Goal: Information Seeking & Learning: Learn about a topic

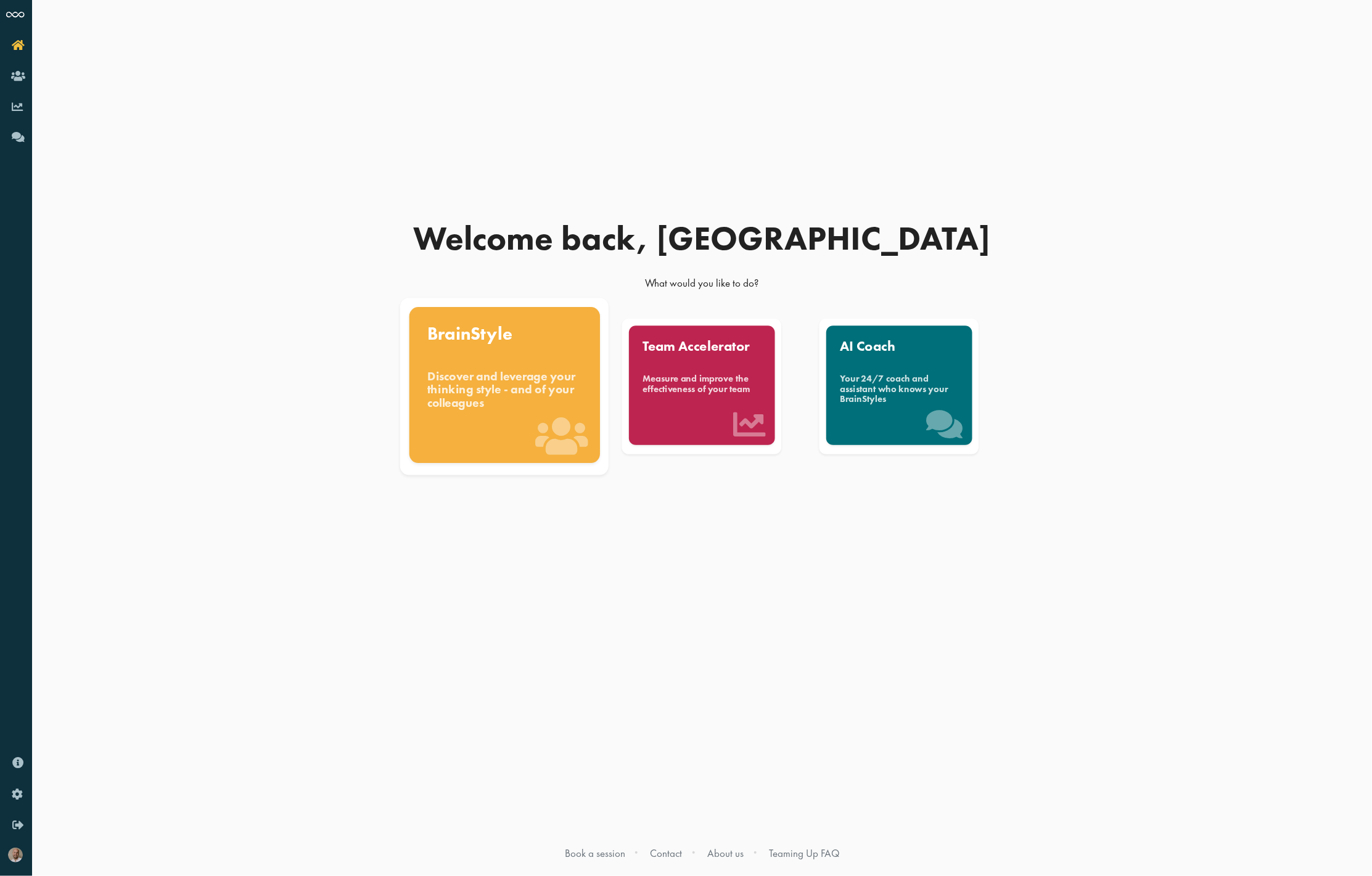
click at [477, 386] on div "Discover and leverage your thinking style - and of your colleagues" at bounding box center [505, 390] width 155 height 42
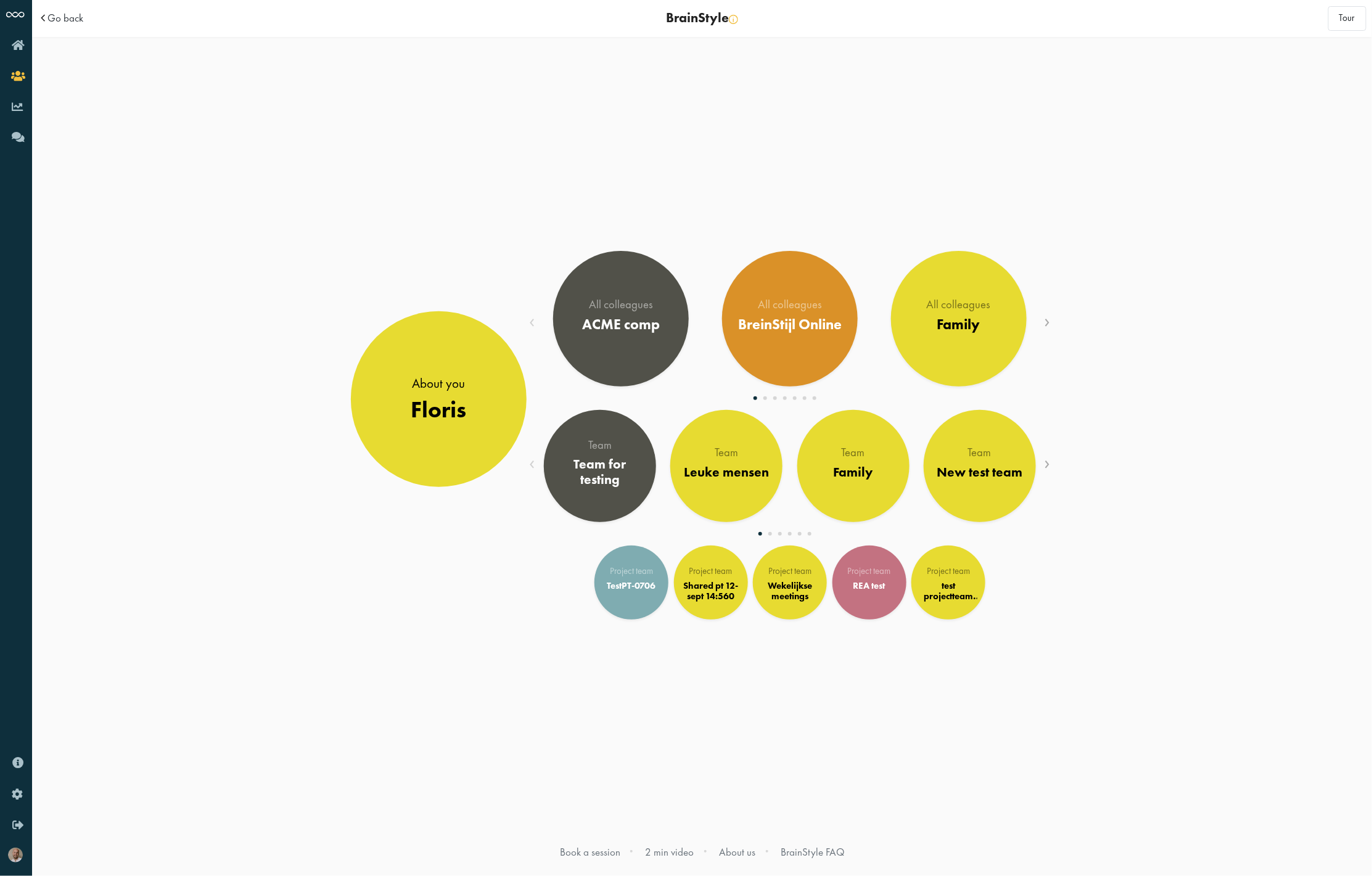
click at [1060, 468] on div "About you Floris Family" at bounding box center [703, 450] width 1341 height 827
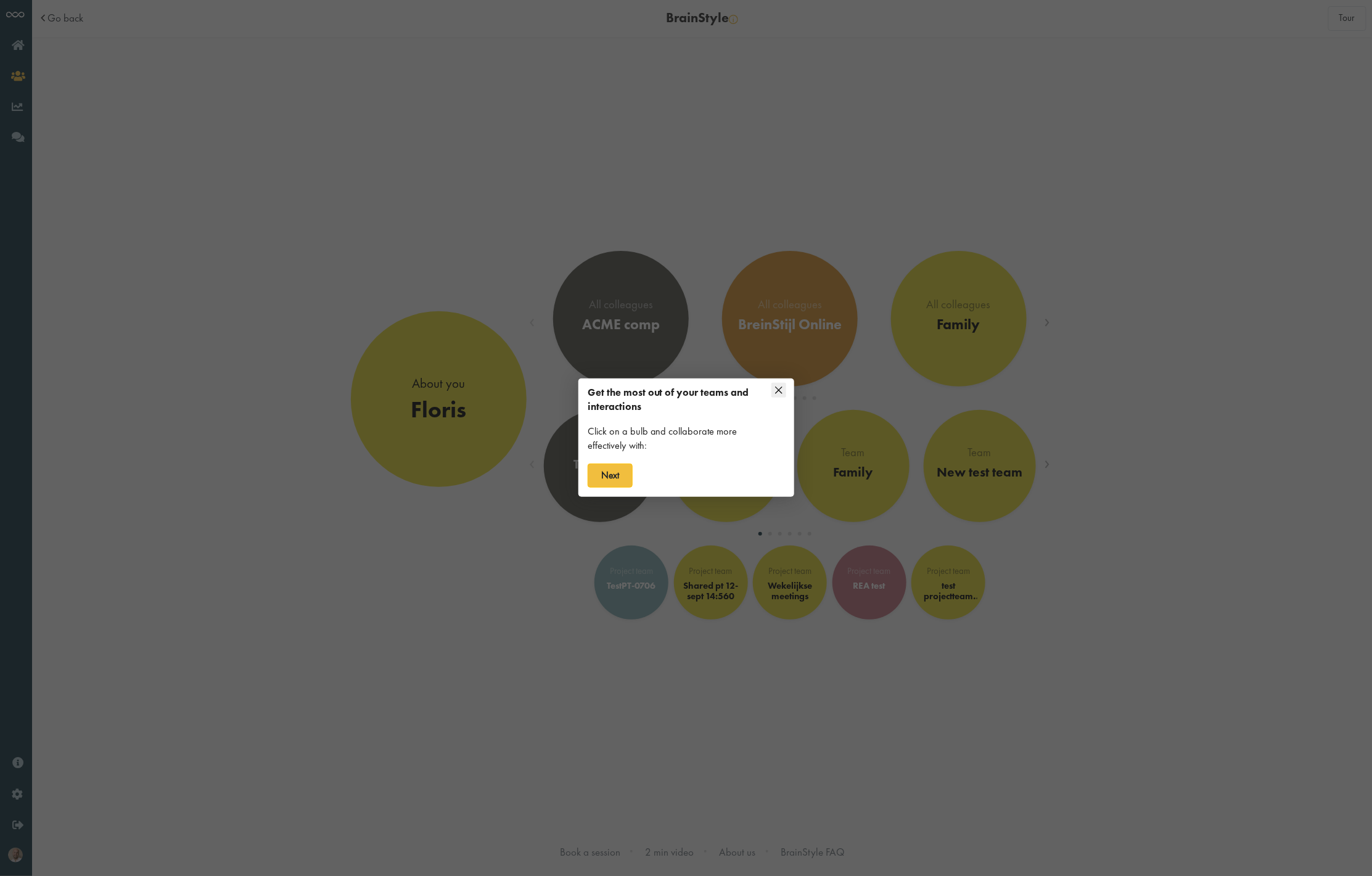
click at [782, 389] on icon at bounding box center [779, 390] width 15 height 15
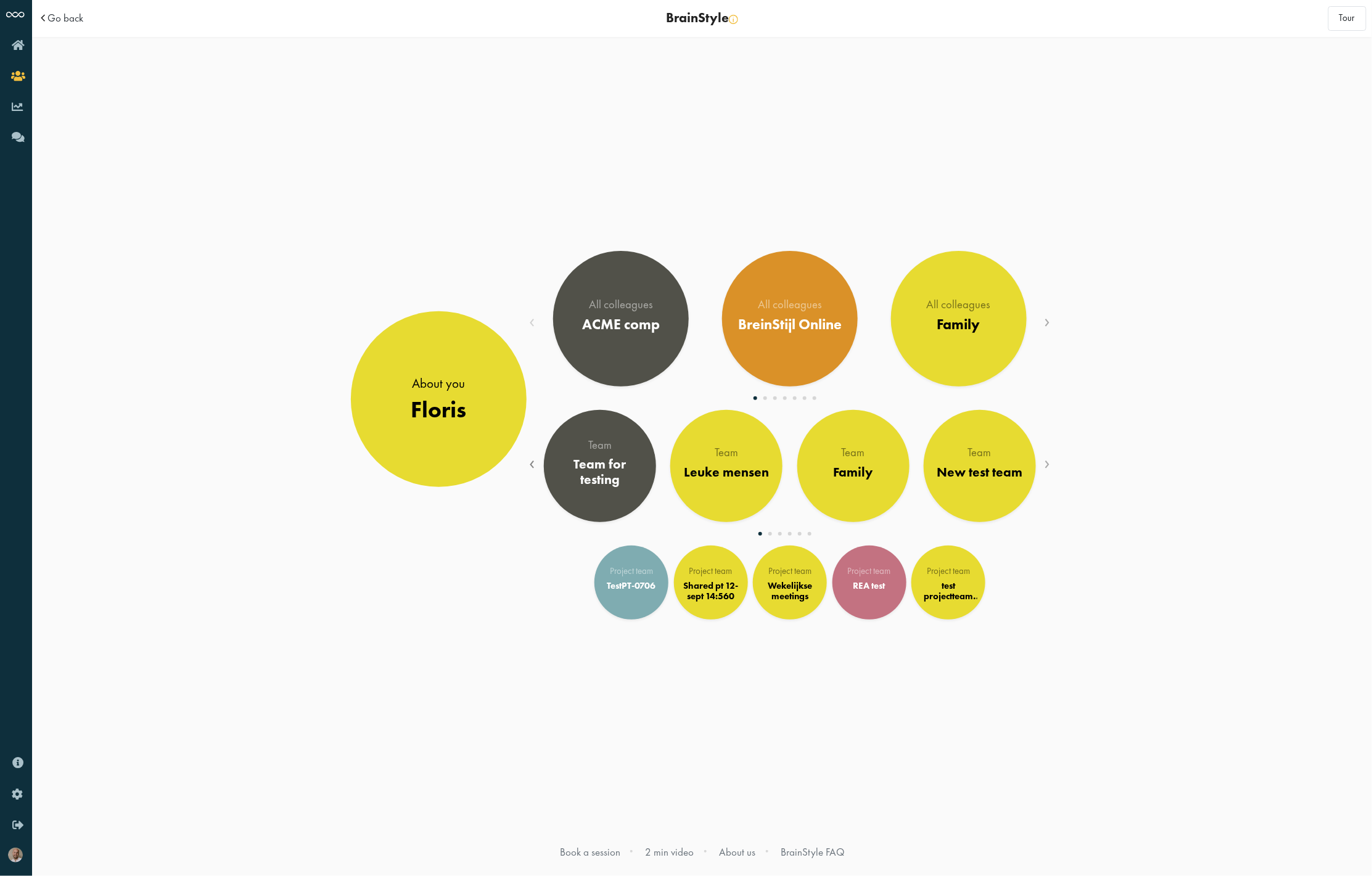
click at [530, 463] on span "‹" at bounding box center [533, 462] width 6 height 27
click at [532, 463] on span "‹" at bounding box center [533, 462] width 6 height 27
click at [809, 534] on div "Project team TestPT-0706 Project team" at bounding box center [789, 581] width 527 height 96
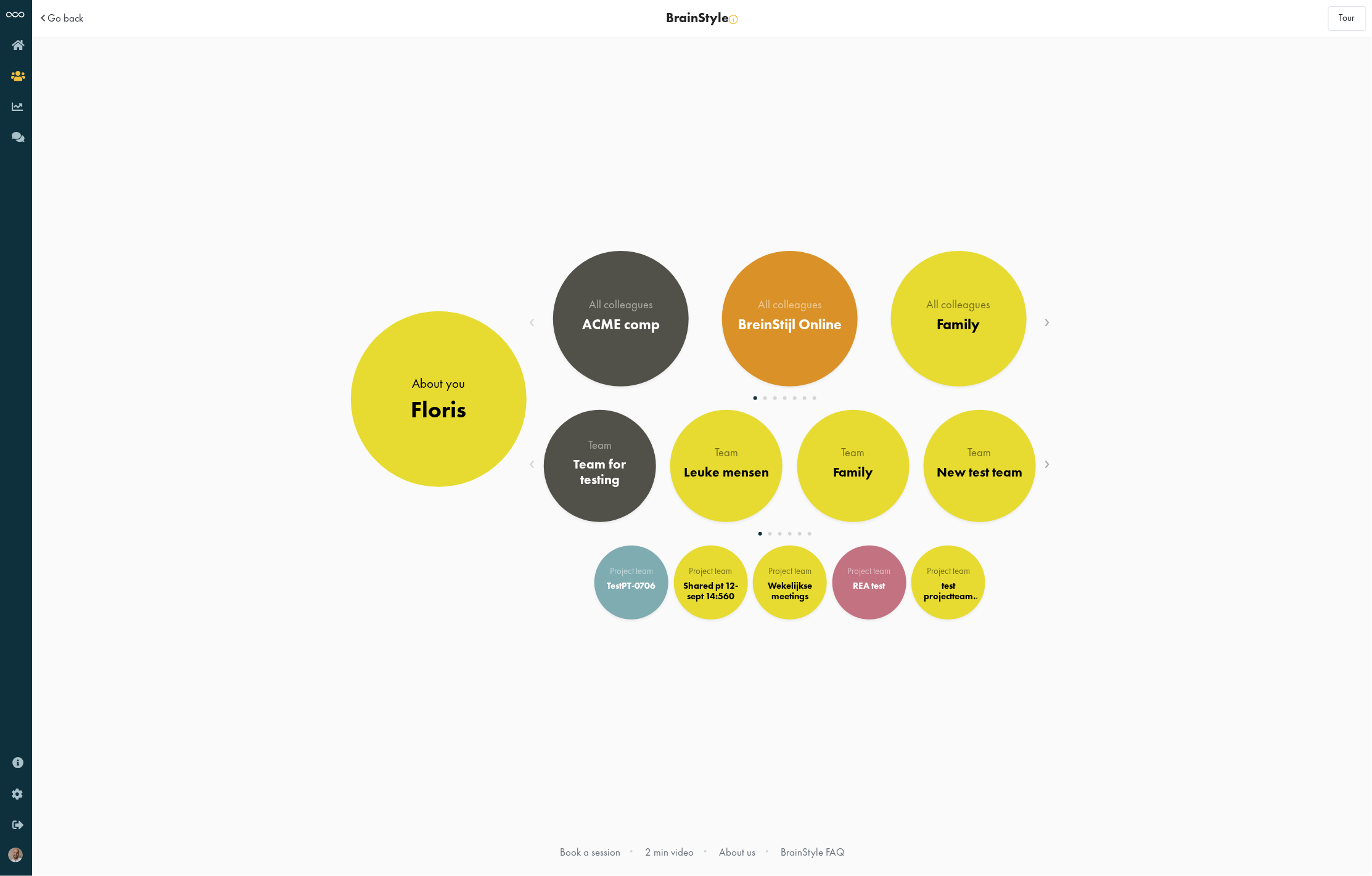
click at [807, 534] on div "Project team TestPT-0706 Project team" at bounding box center [789, 581] width 527 height 96
click at [1046, 467] on span "›" at bounding box center [1048, 462] width 6 height 27
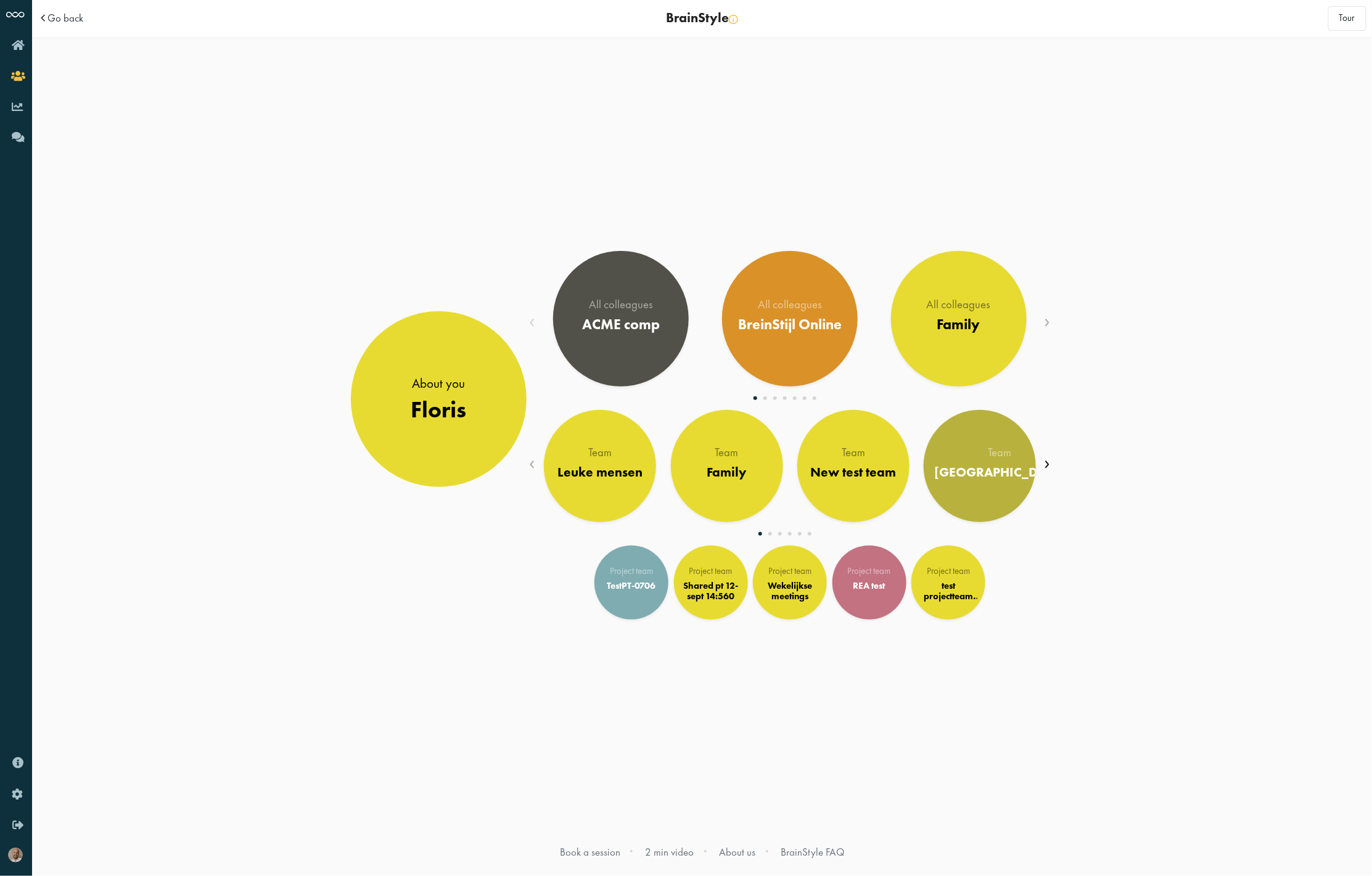
click at [1046, 467] on span "›" at bounding box center [1048, 462] width 6 height 27
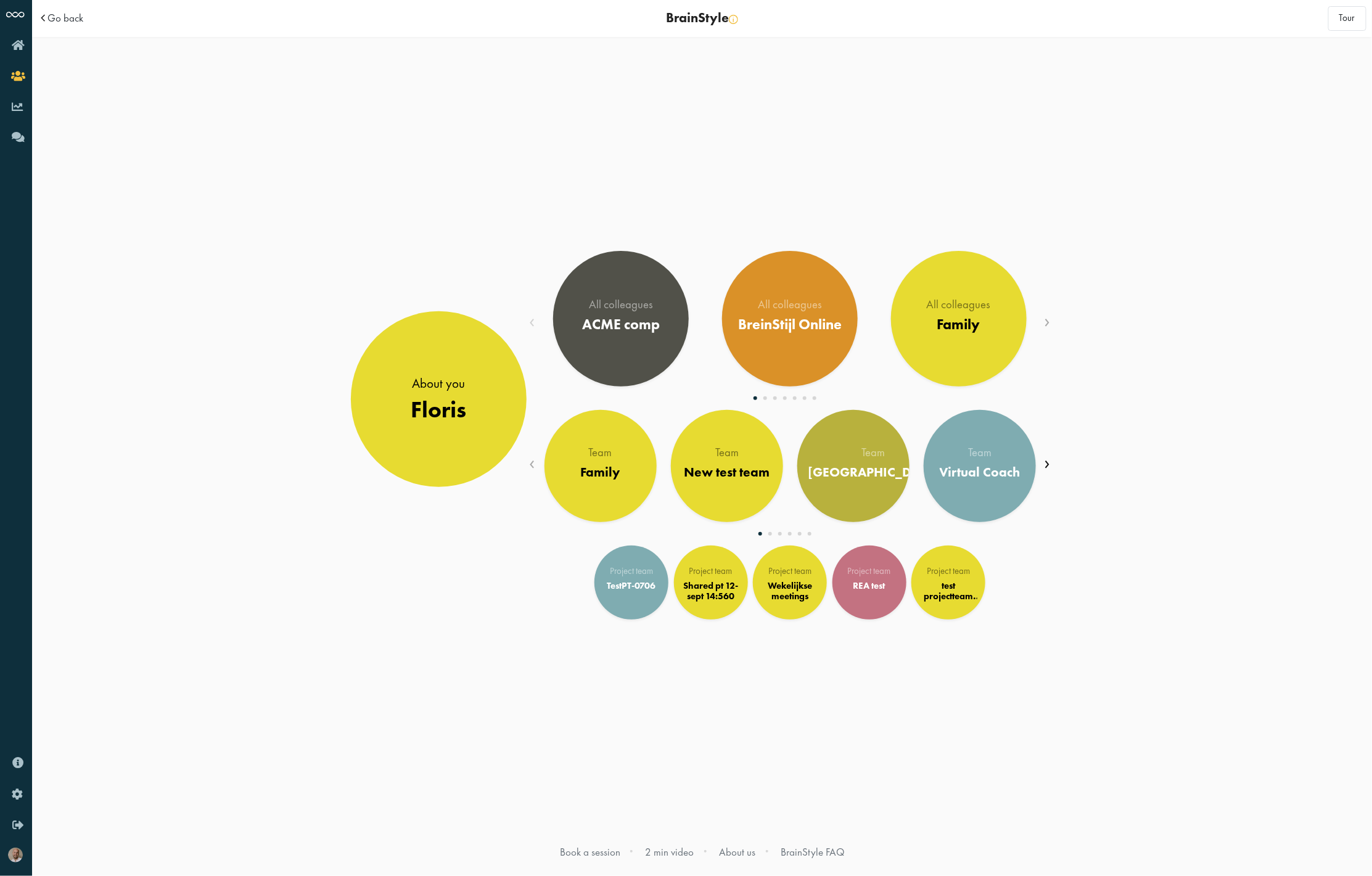
click at [1046, 467] on span "›" at bounding box center [1048, 462] width 6 height 27
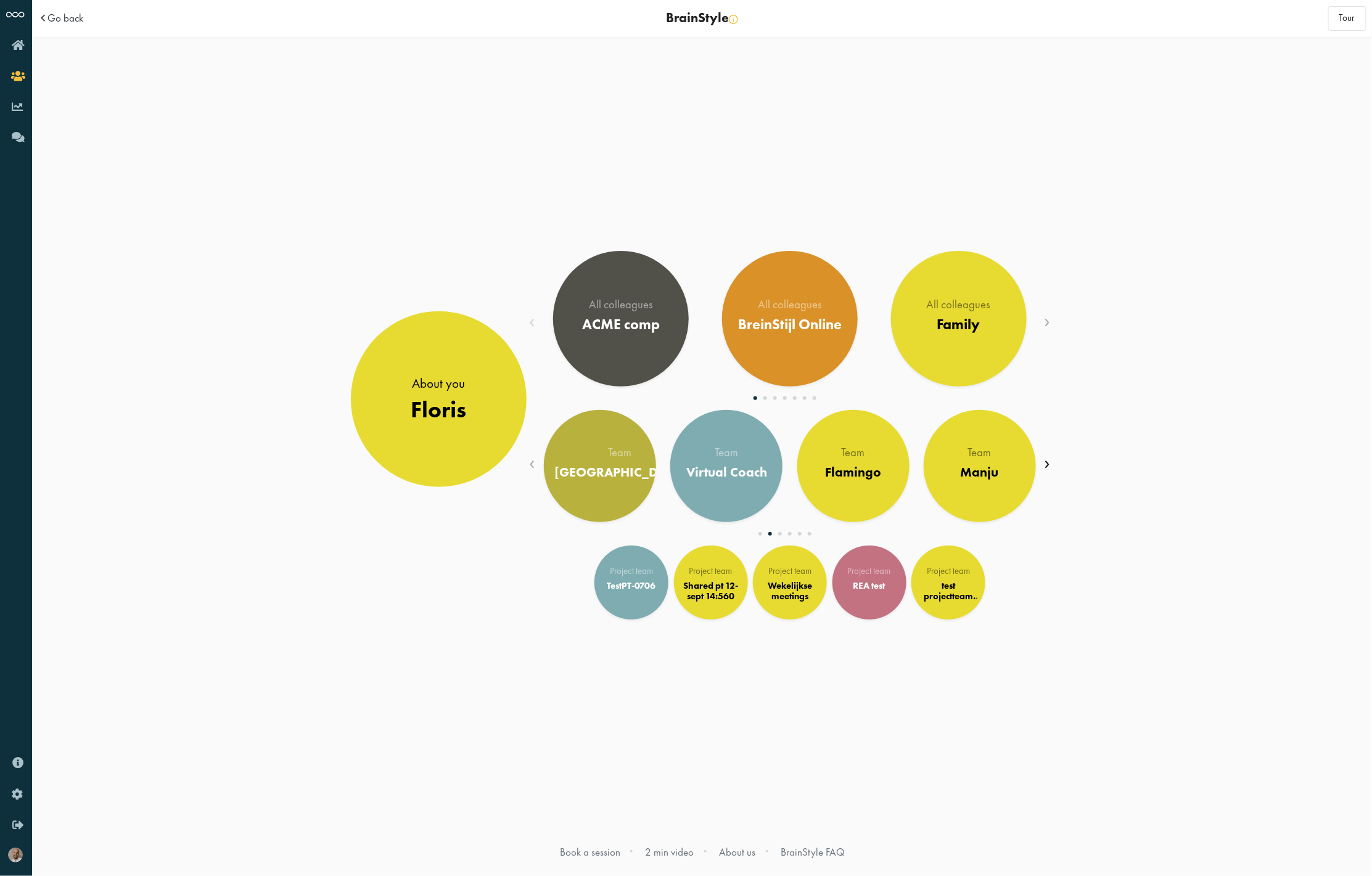
click at [1046, 467] on span "›" at bounding box center [1048, 462] width 6 height 27
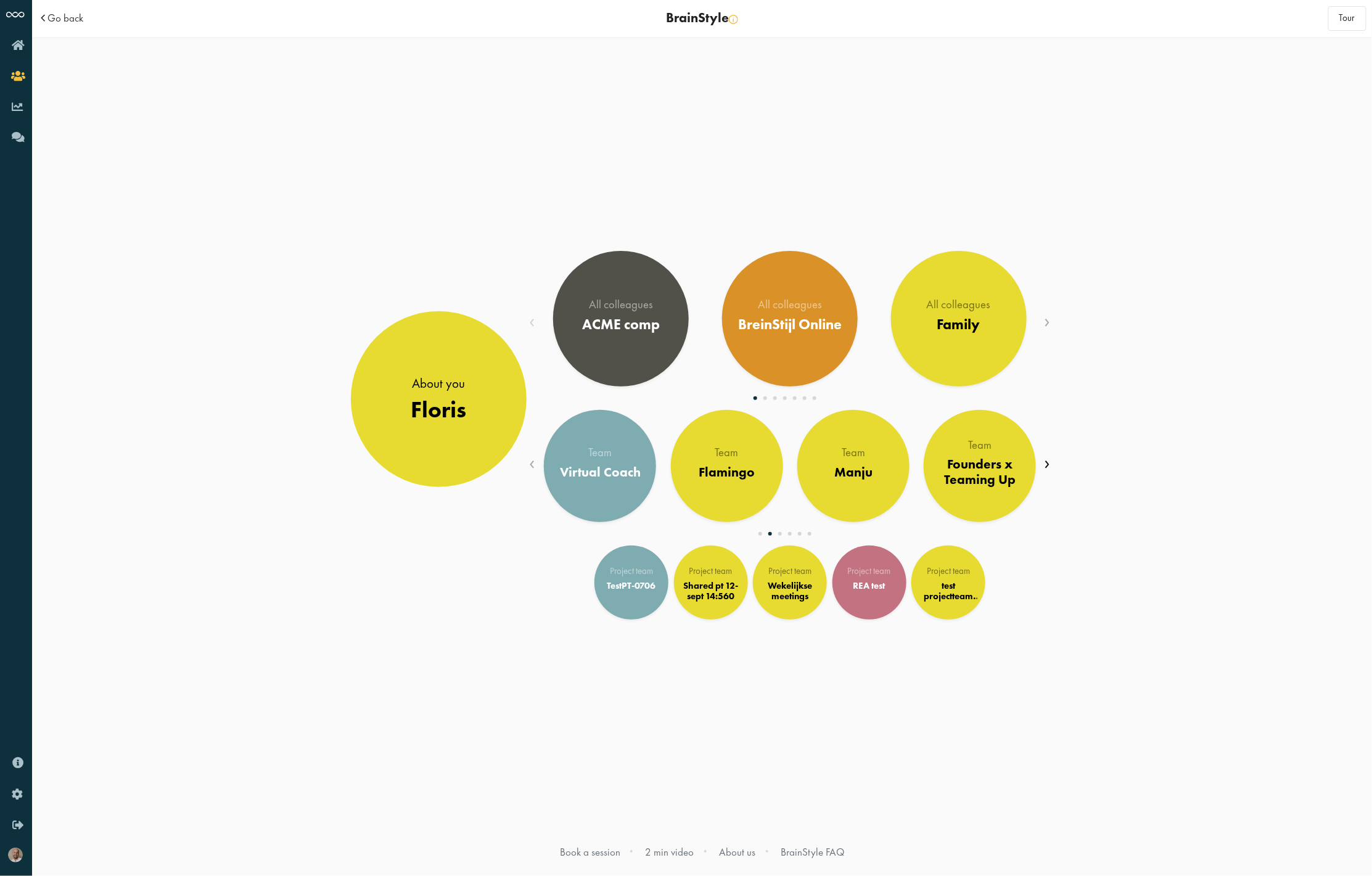
click at [1046, 467] on span "›" at bounding box center [1048, 462] width 6 height 27
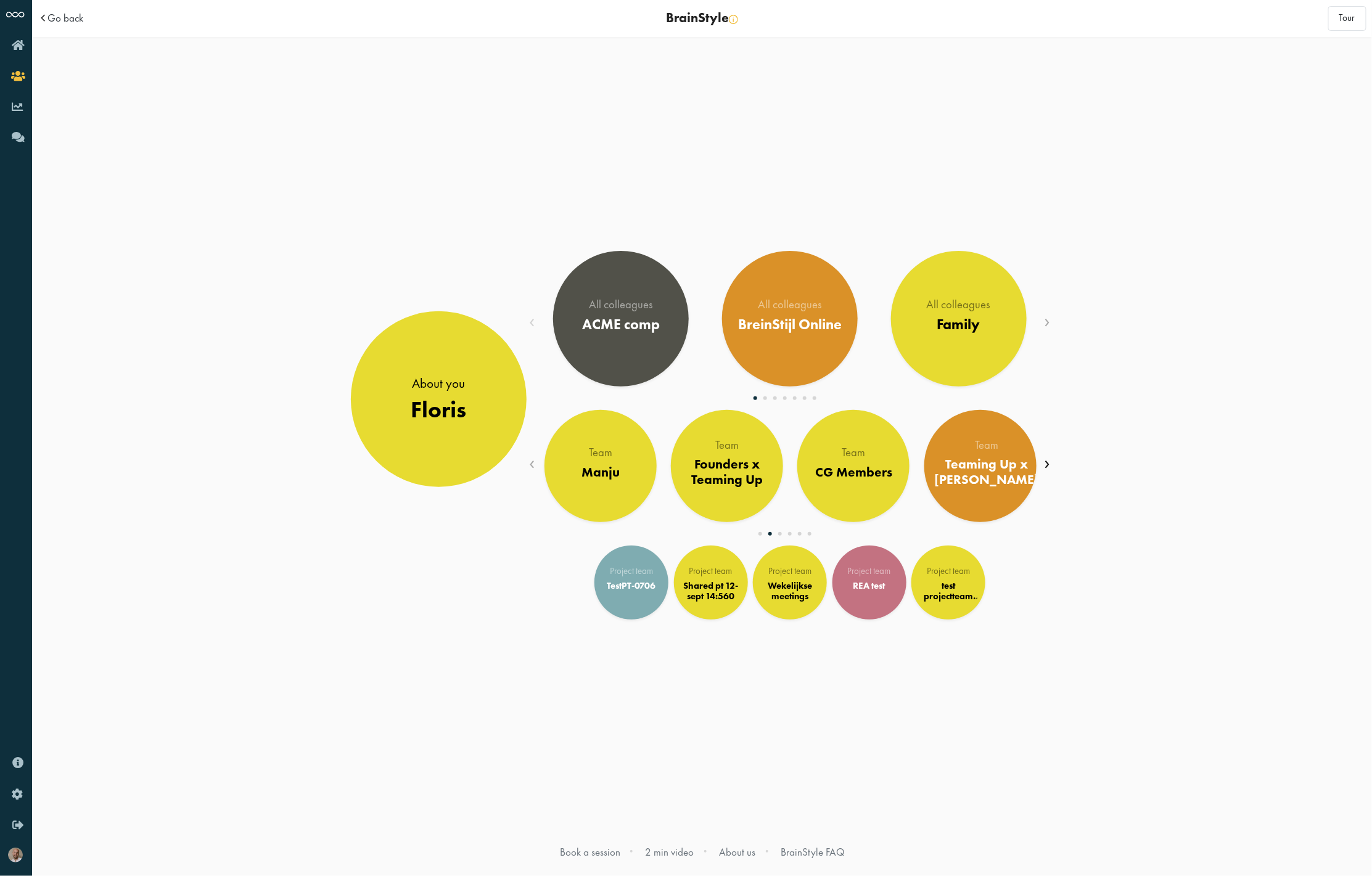
click at [1046, 467] on span "›" at bounding box center [1048, 462] width 6 height 27
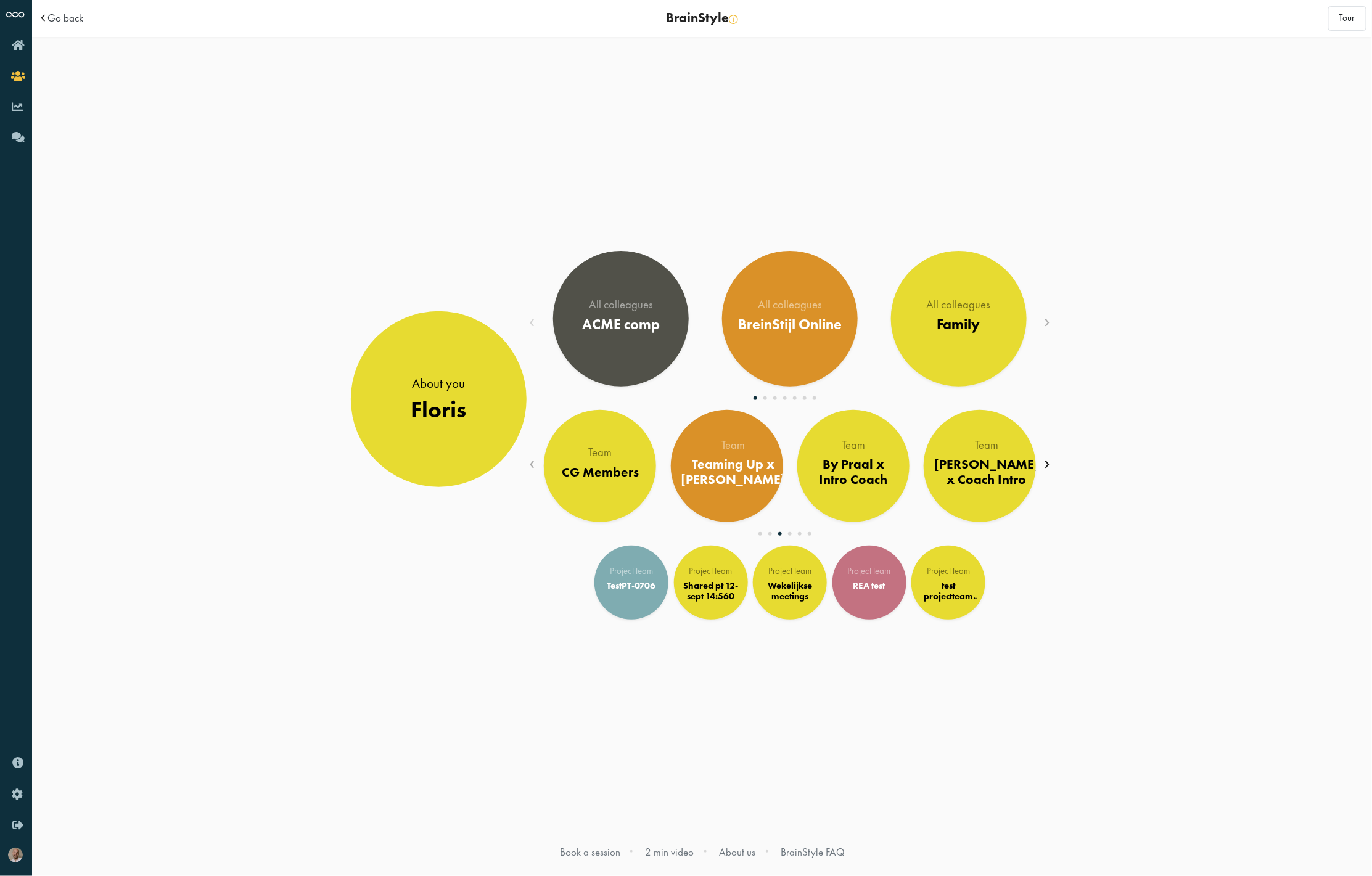
click at [1046, 467] on span "›" at bounding box center [1048, 462] width 6 height 27
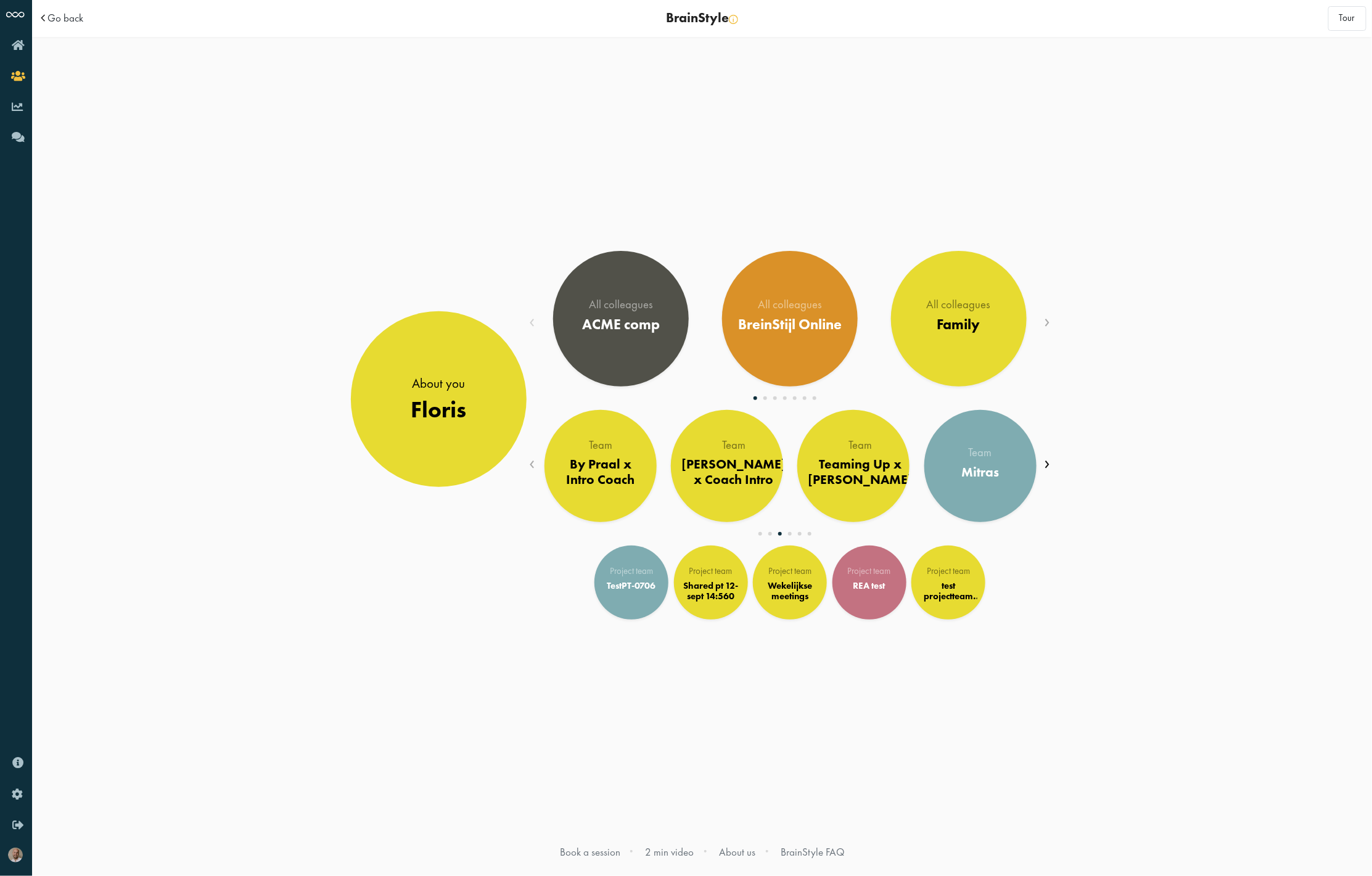
click at [1046, 467] on span "›" at bounding box center [1048, 462] width 6 height 27
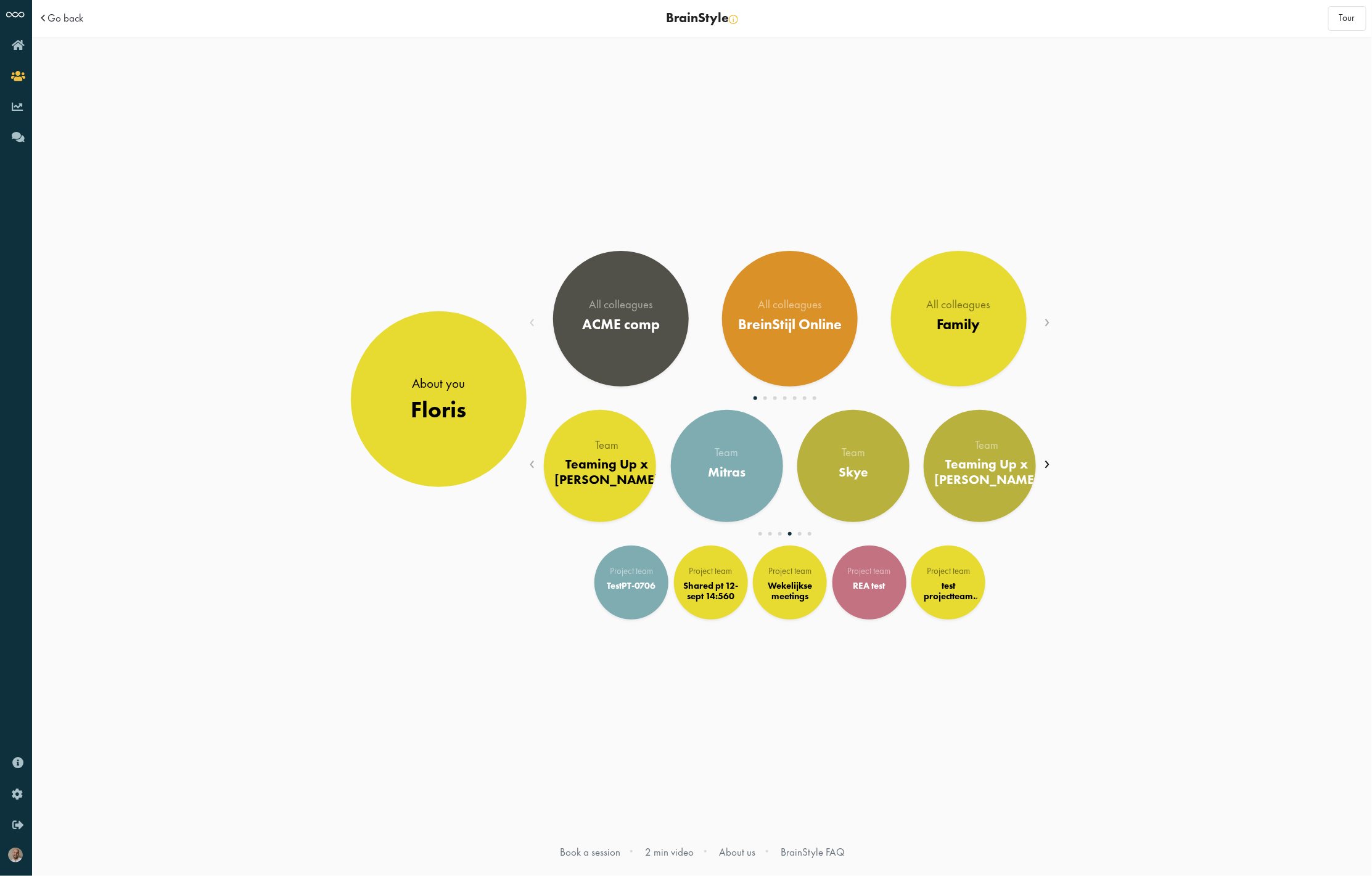
click at [1046, 467] on span "›" at bounding box center [1048, 462] width 6 height 27
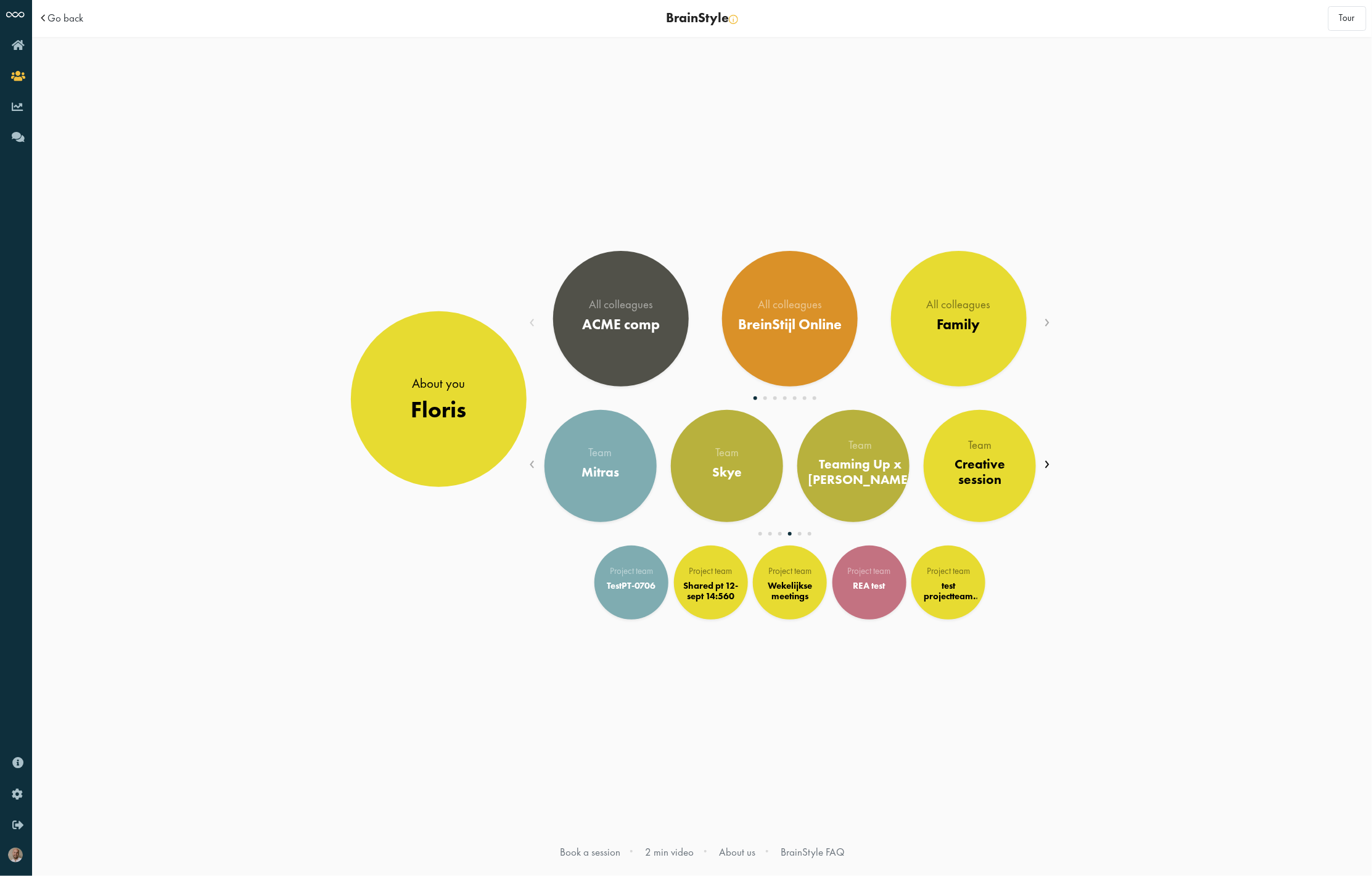
click at [1046, 467] on span "›" at bounding box center [1048, 462] width 6 height 27
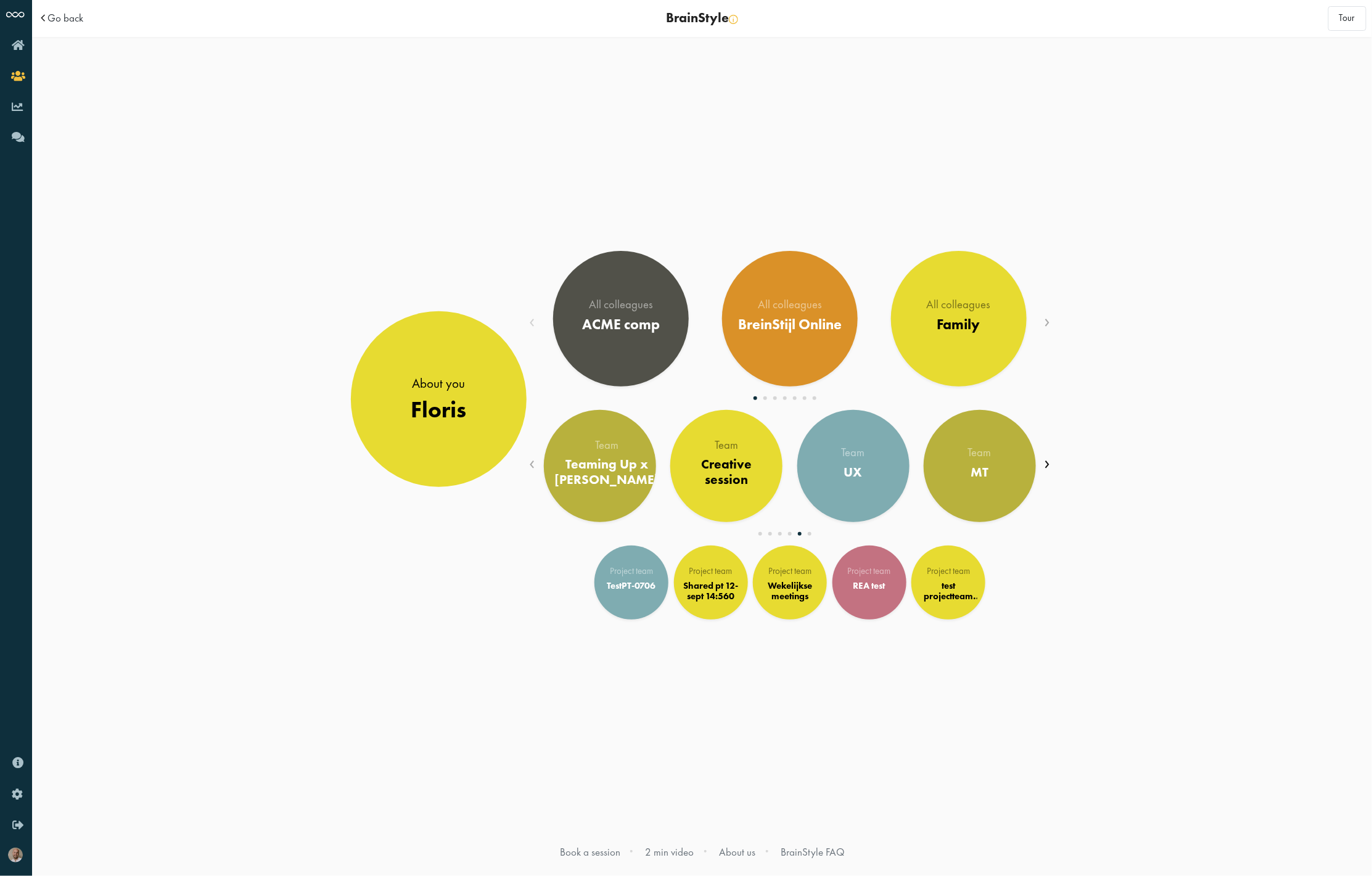
click at [1046, 467] on span "›" at bounding box center [1048, 462] width 6 height 27
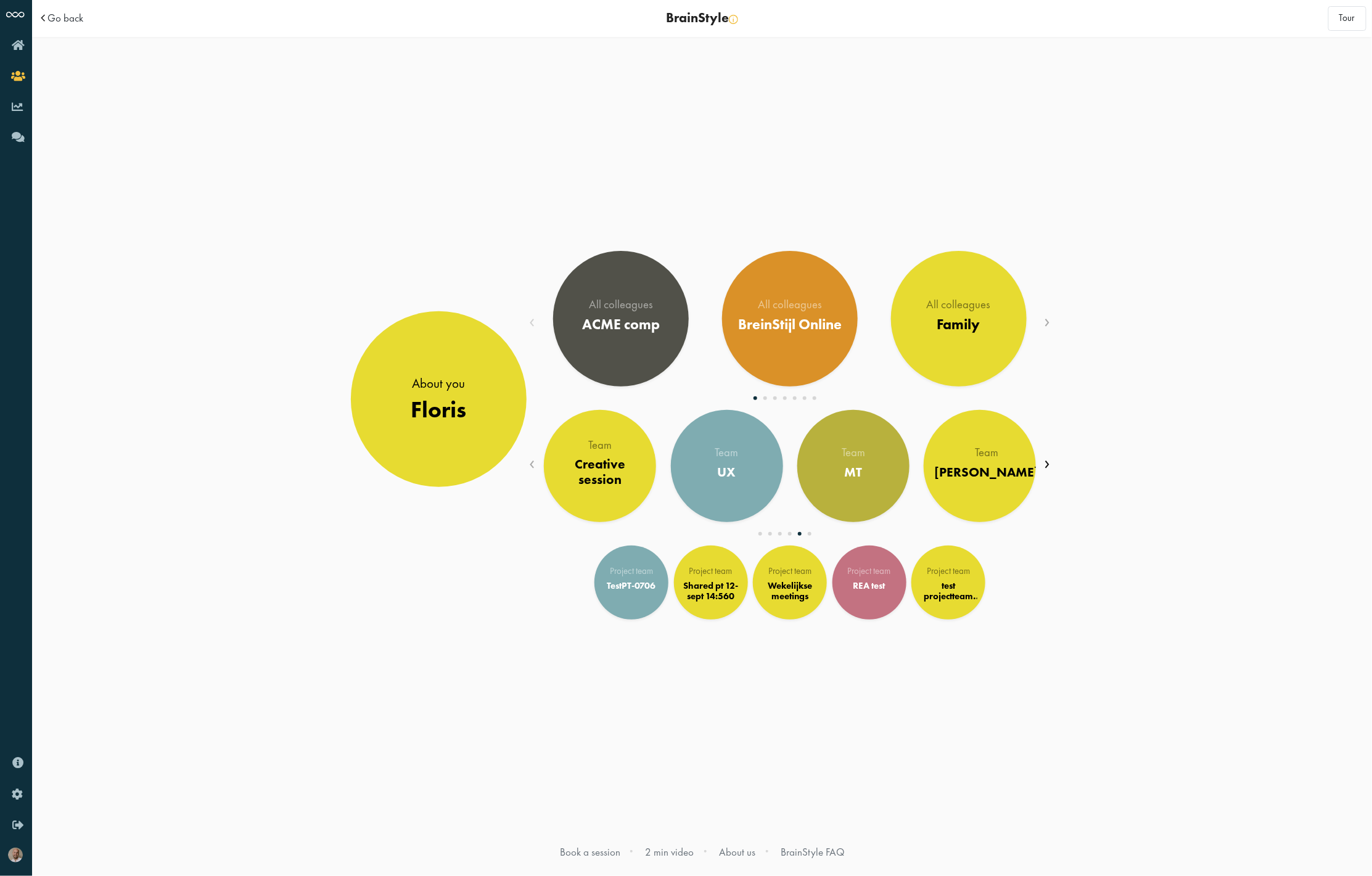
click at [1046, 467] on span "›" at bounding box center [1048, 462] width 6 height 27
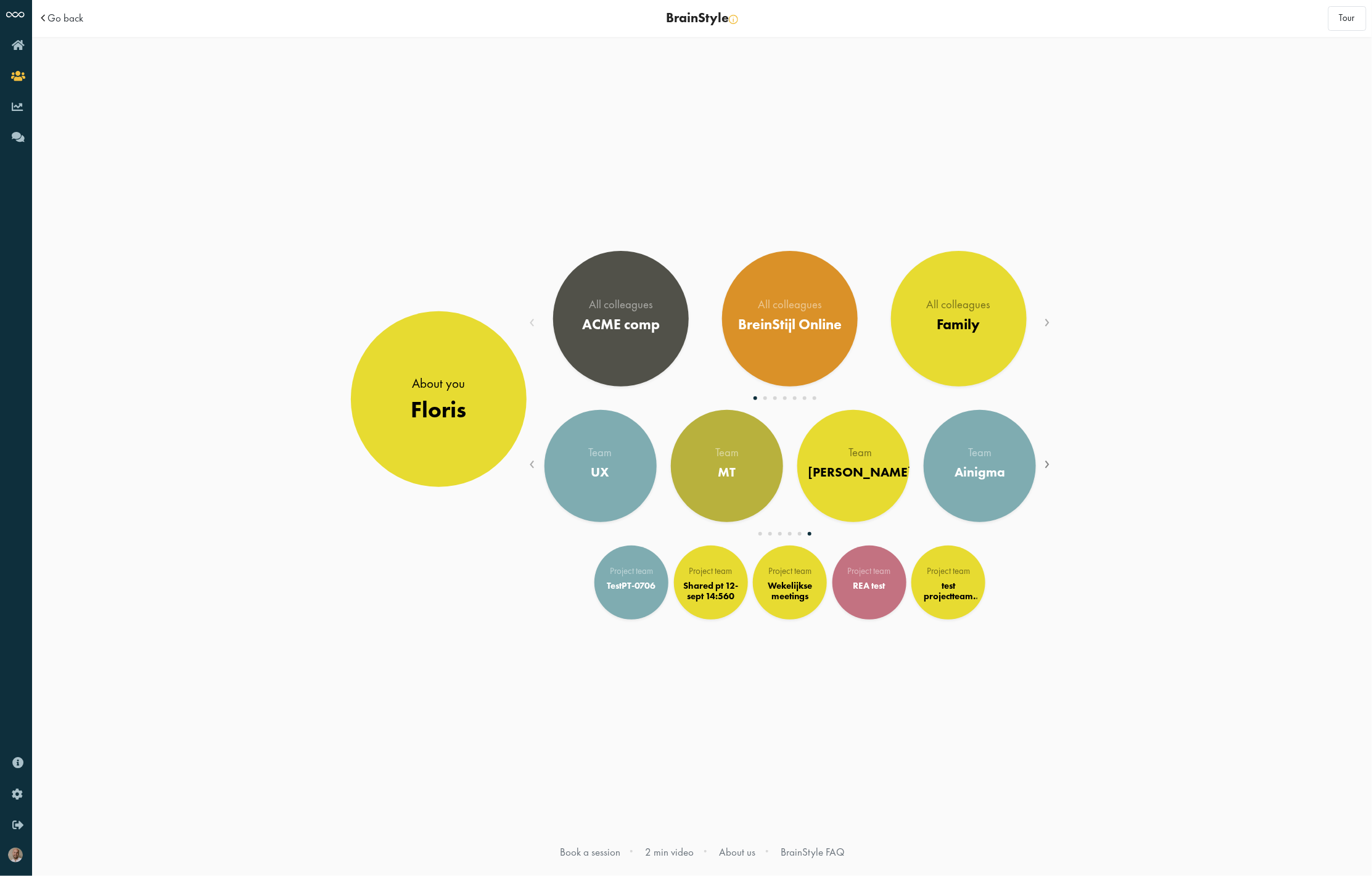
click at [1046, 467] on span "›" at bounding box center [1048, 462] width 6 height 27
click at [981, 469] on div "Ainigma" at bounding box center [980, 472] width 53 height 17
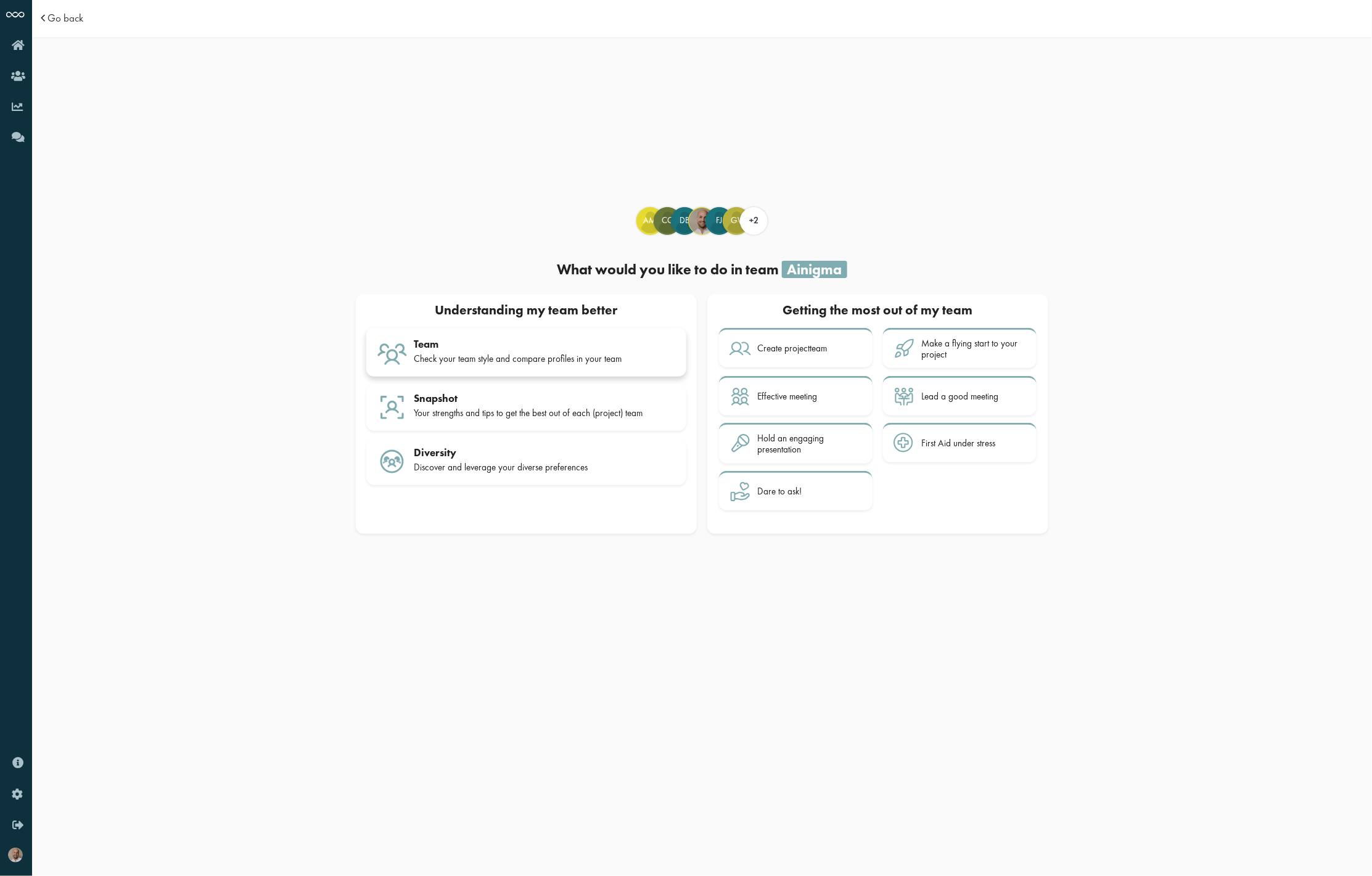
click at [588, 354] on div "Check your team style and compare profiles in your team" at bounding box center [545, 359] width 262 height 11
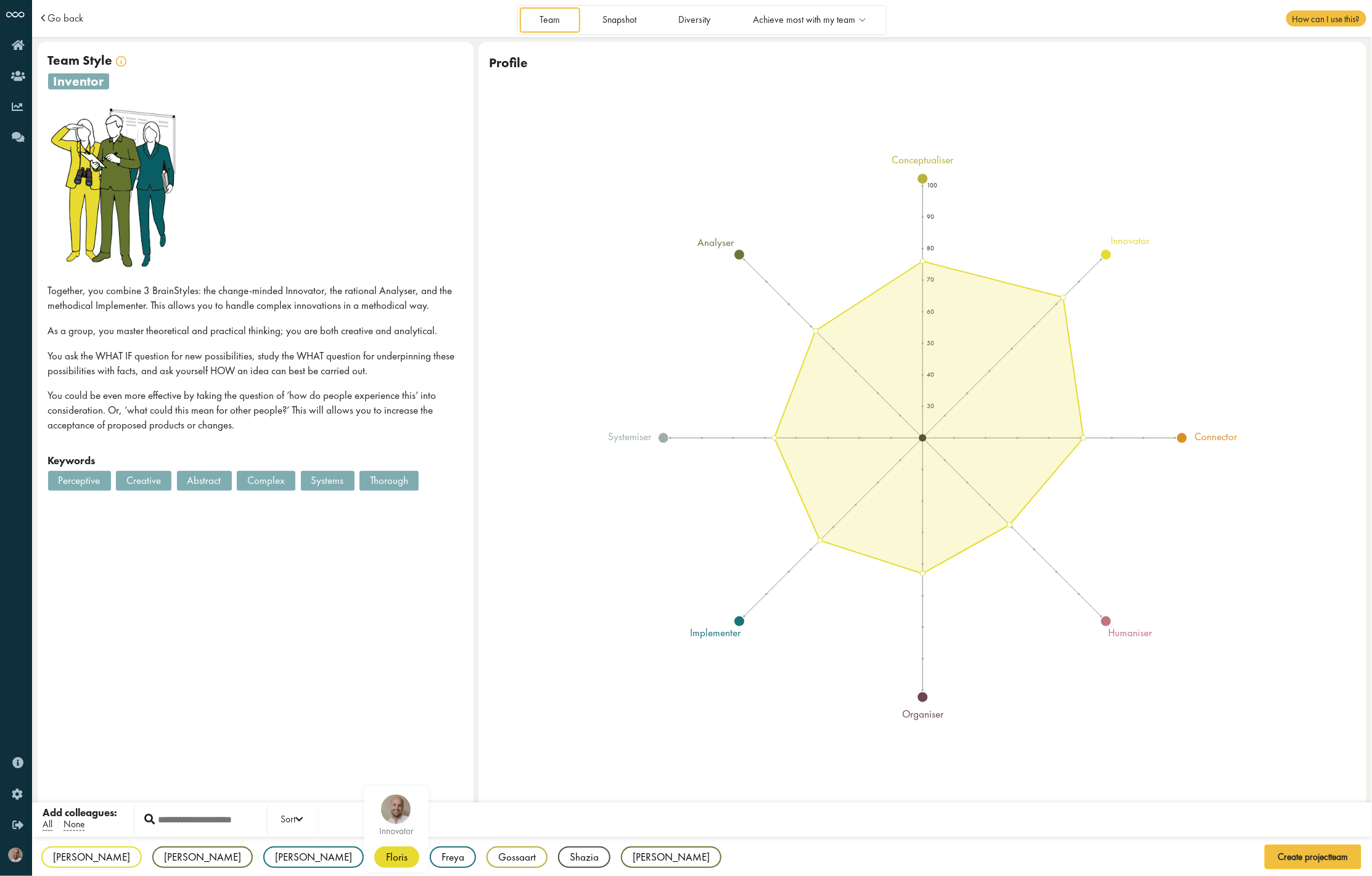
click at [374, 855] on div "Floris" at bounding box center [396, 857] width 45 height 21
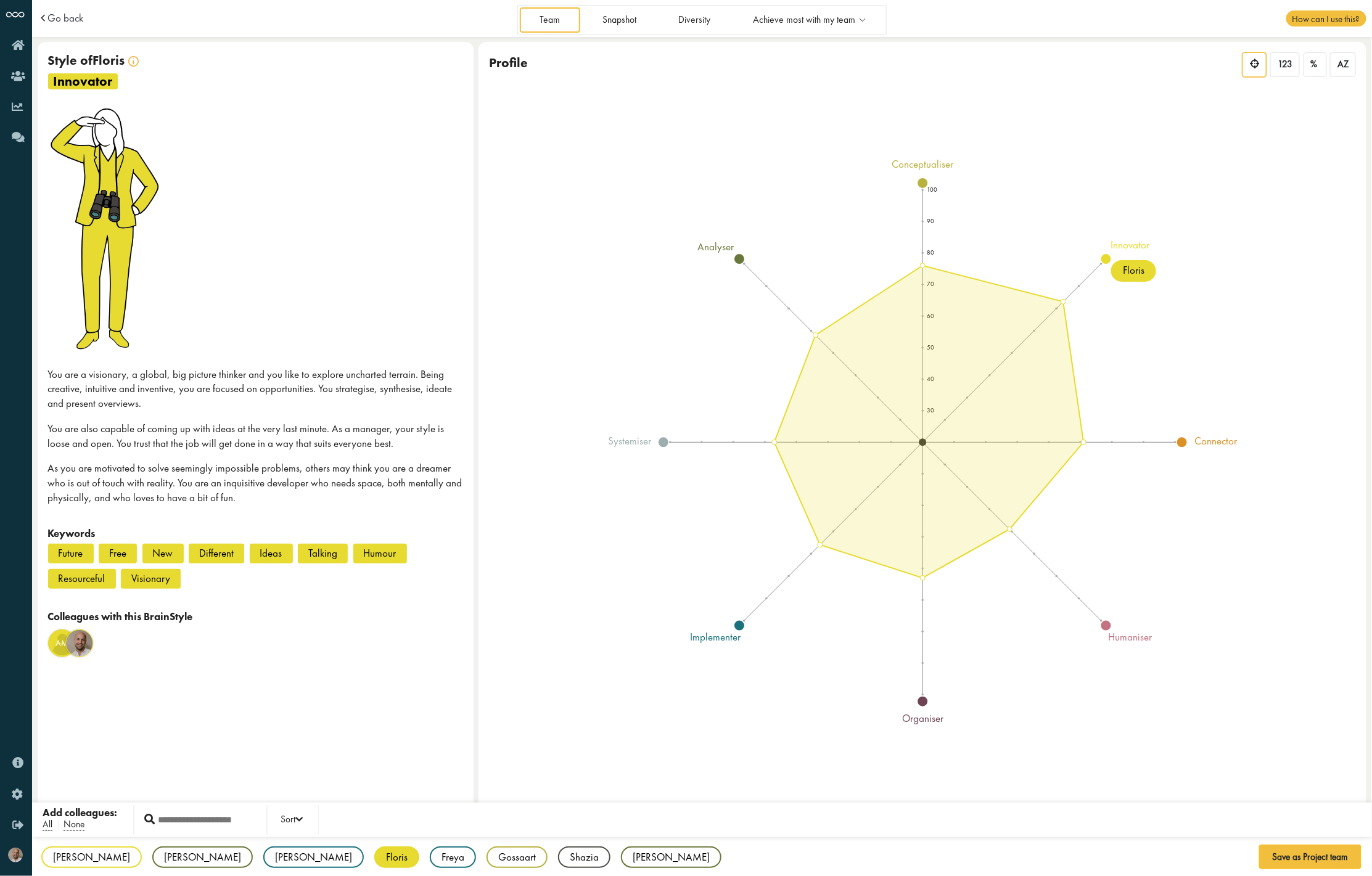
click at [317, 856] on div "[PERSON_NAME] AM innovator [PERSON_NAME] analyser Dani DB implementer Floris in…" at bounding box center [703, 858] width 1341 height 42
click at [487, 855] on div "Gossaart" at bounding box center [517, 857] width 61 height 21
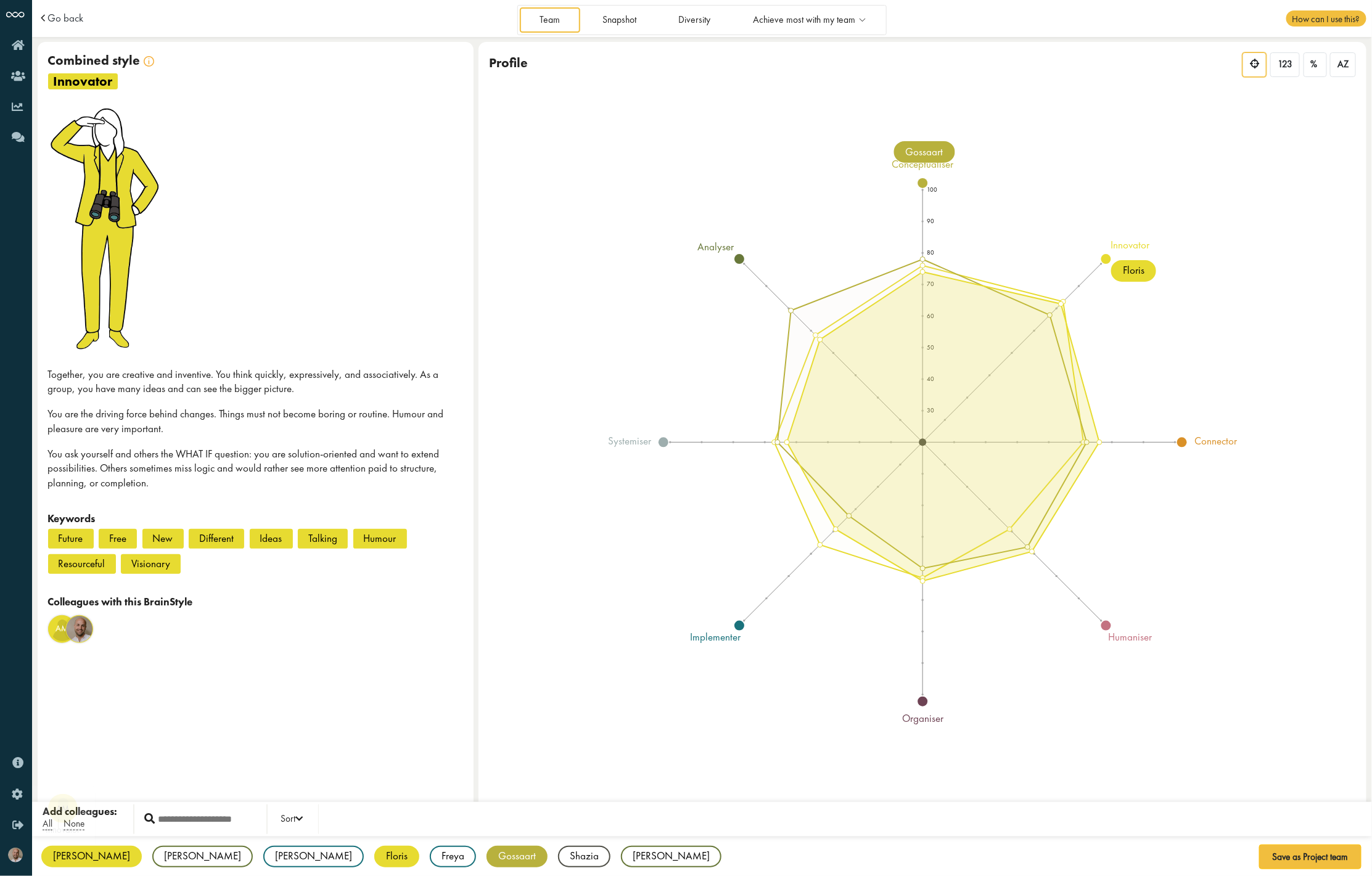
click at [71, 855] on div "[PERSON_NAME]" at bounding box center [91, 857] width 101 height 21
click at [64, 861] on div "[PERSON_NAME]" at bounding box center [91, 857] width 101 height 21
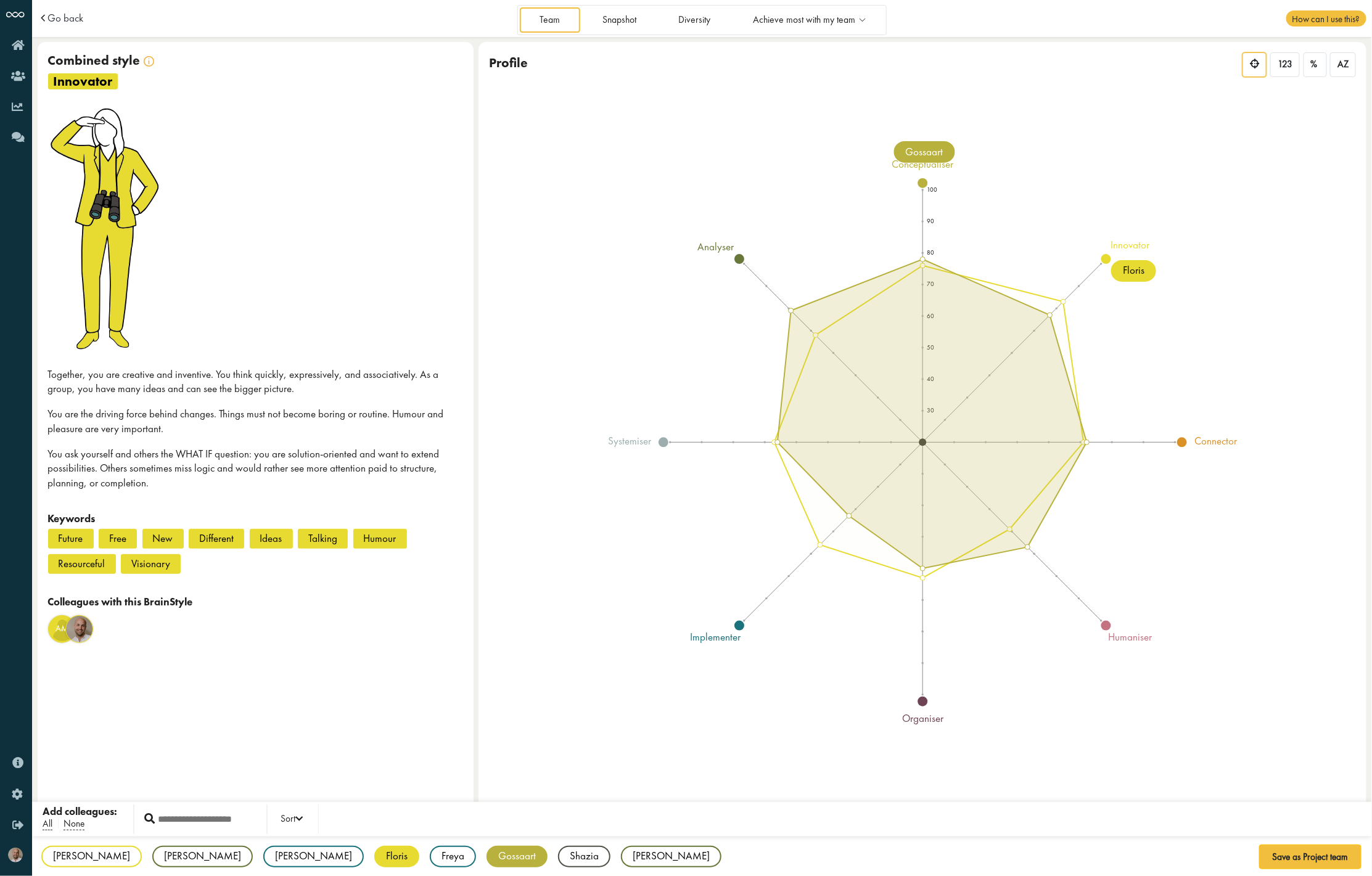
click at [1085, 614] on icon "100 90 80 70 60 50 40 30 conceptualiser innovator connector humaniser organiser…" at bounding box center [922, 442] width 788 height 567
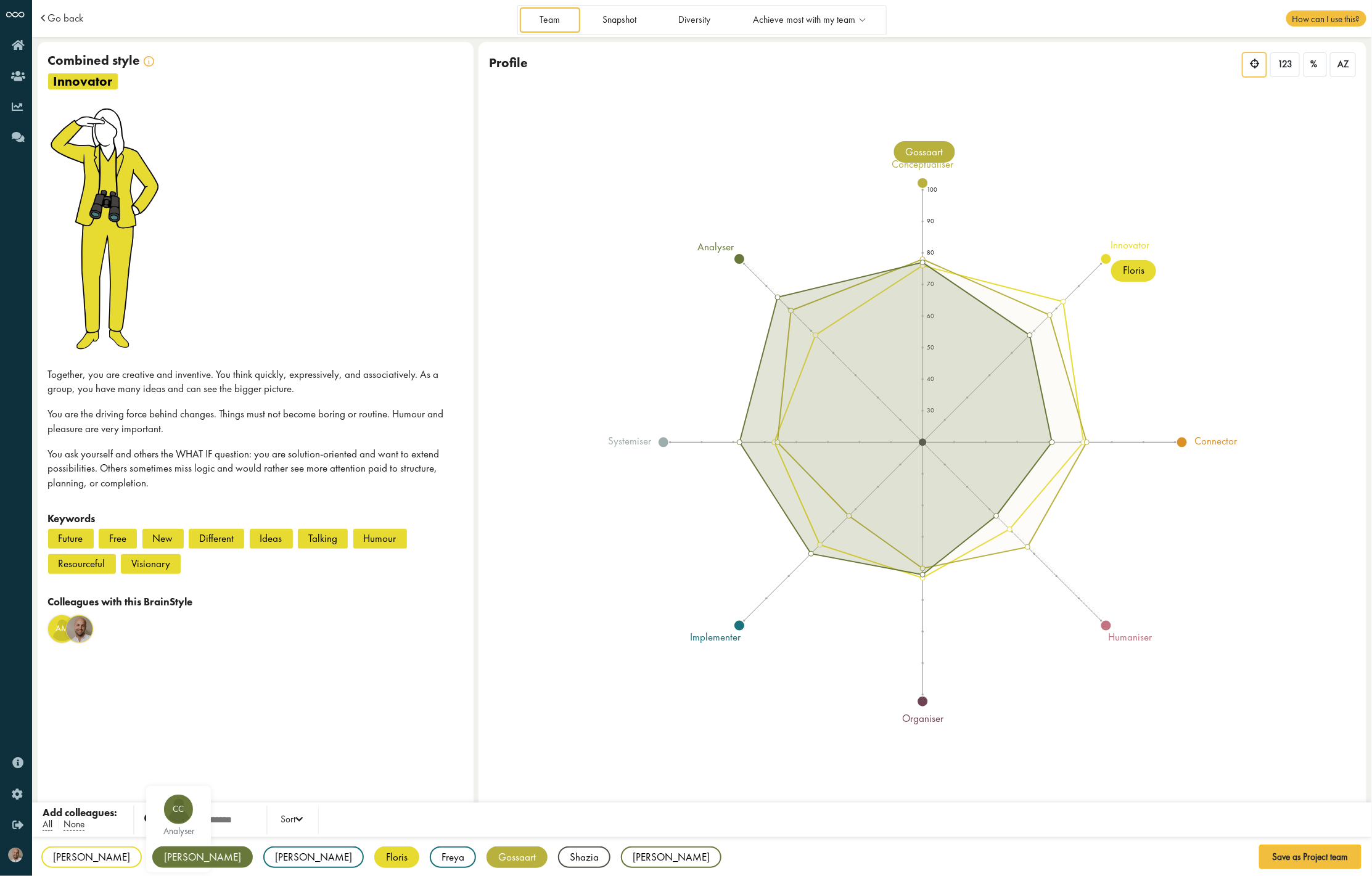
click at [146, 872] on div "CC analyser" at bounding box center [178, 830] width 65 height 87
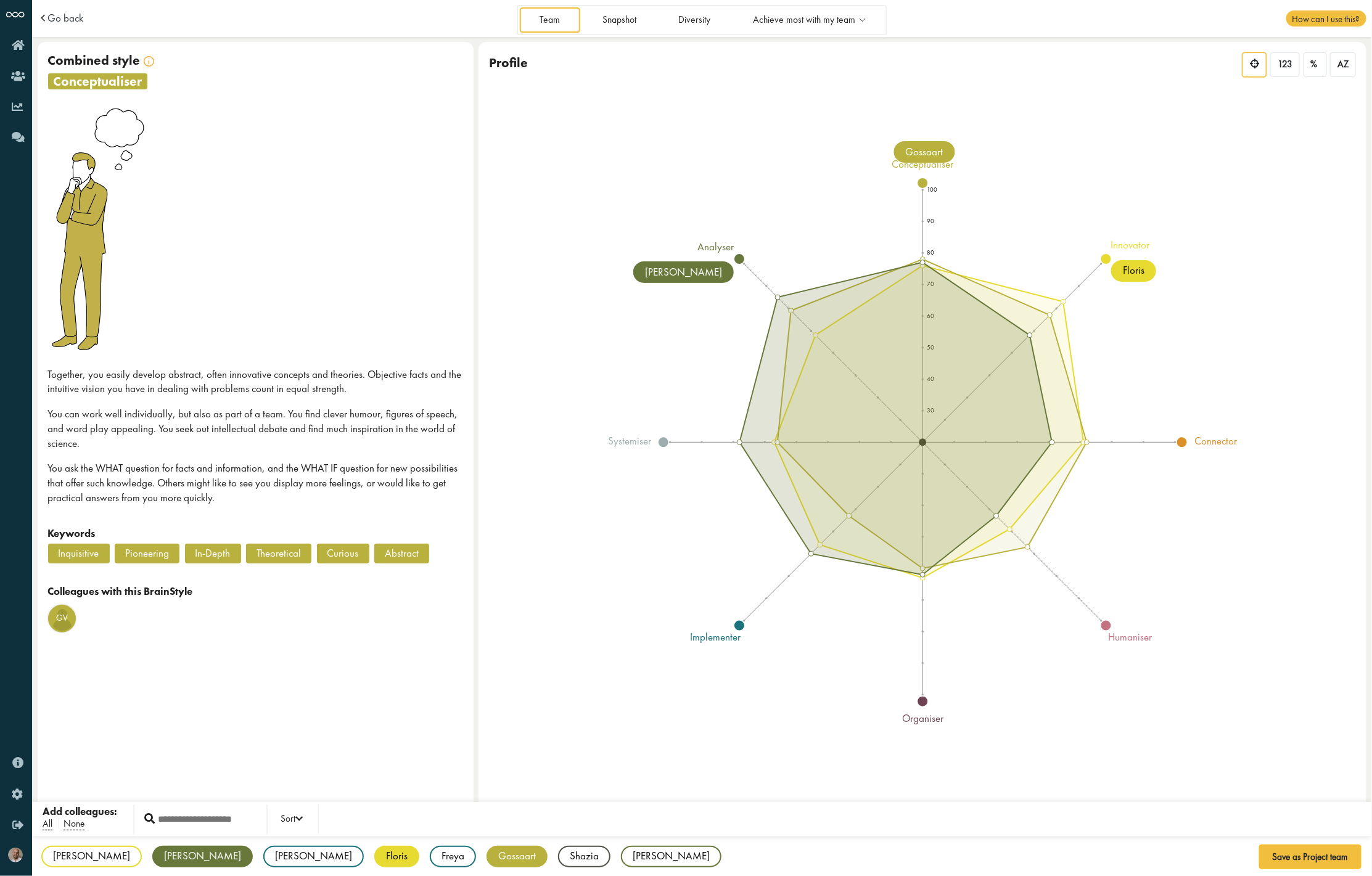
click at [1234, 587] on icon "100 90 80 70 60 50 40 30 conceptualiser innovator connector humaniser organiser…" at bounding box center [922, 442] width 788 height 567
drag, startPoint x: 710, startPoint y: 247, endPoint x: 764, endPoint y: 247, distance: 54.0
click at [764, 247] on icon "100 90 80 70 60 50 40 30 conceptualiser innovator connector humaniser organiser…" at bounding box center [922, 442] width 788 height 567
drag, startPoint x: 590, startPoint y: 437, endPoint x: 812, endPoint y: 486, distance: 227.3
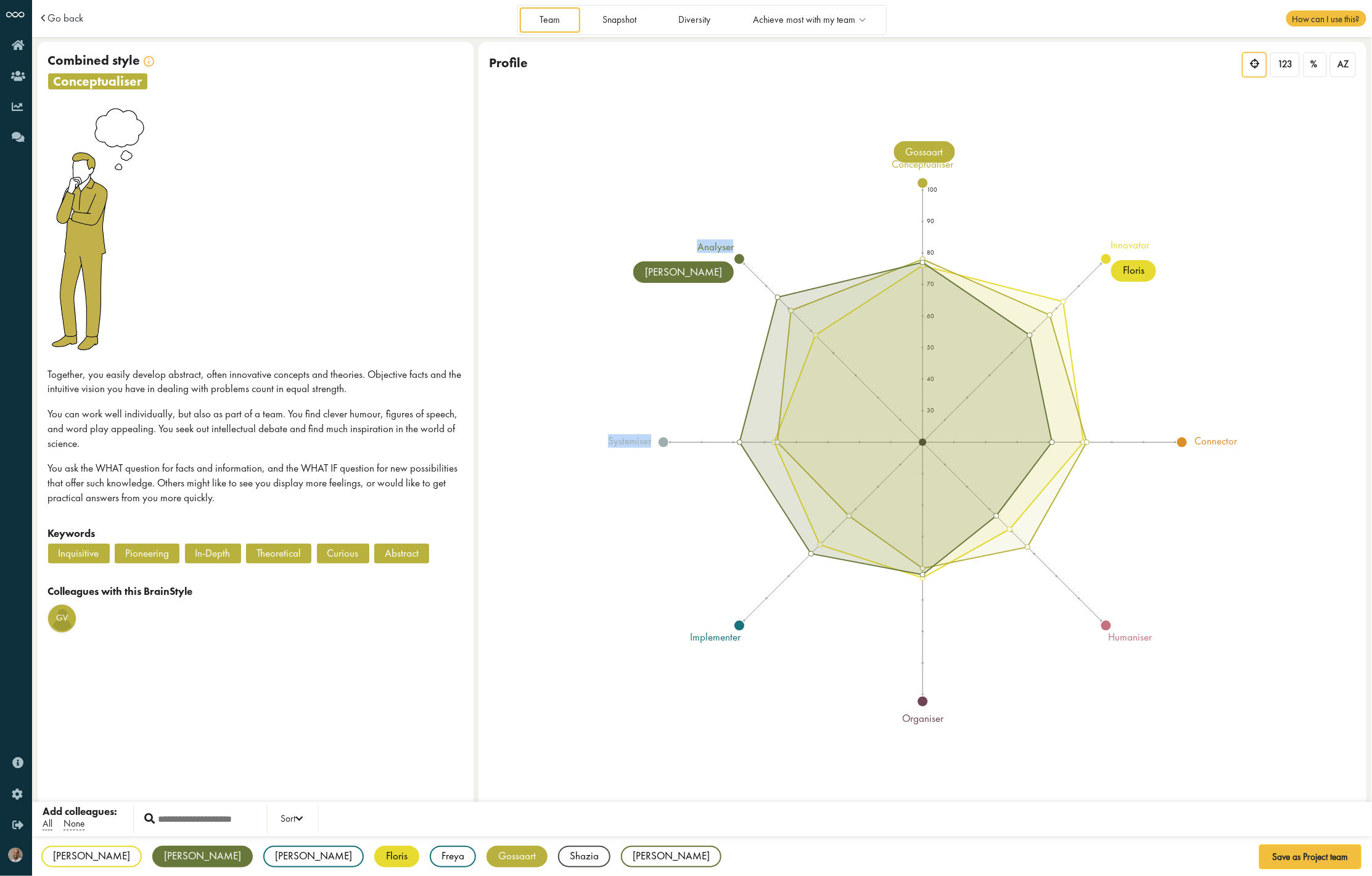
click at [812, 486] on icon "100 90 80 70 60 50 40 30 conceptualiser innovator connector humaniser organiser…" at bounding box center [922, 442] width 788 height 567
click at [706, 601] on icon "100 90 80 70 60 50 40 30 conceptualiser innovator connector humaniser organiser…" at bounding box center [922, 442] width 788 height 567
drag, startPoint x: 769, startPoint y: 681, endPoint x: 666, endPoint y: 177, distance: 514.4
click at [666, 177] on icon "100 90 80 70 60 50 40 30 conceptualiser innovator connector humaniser organiser…" at bounding box center [922, 442] width 788 height 567
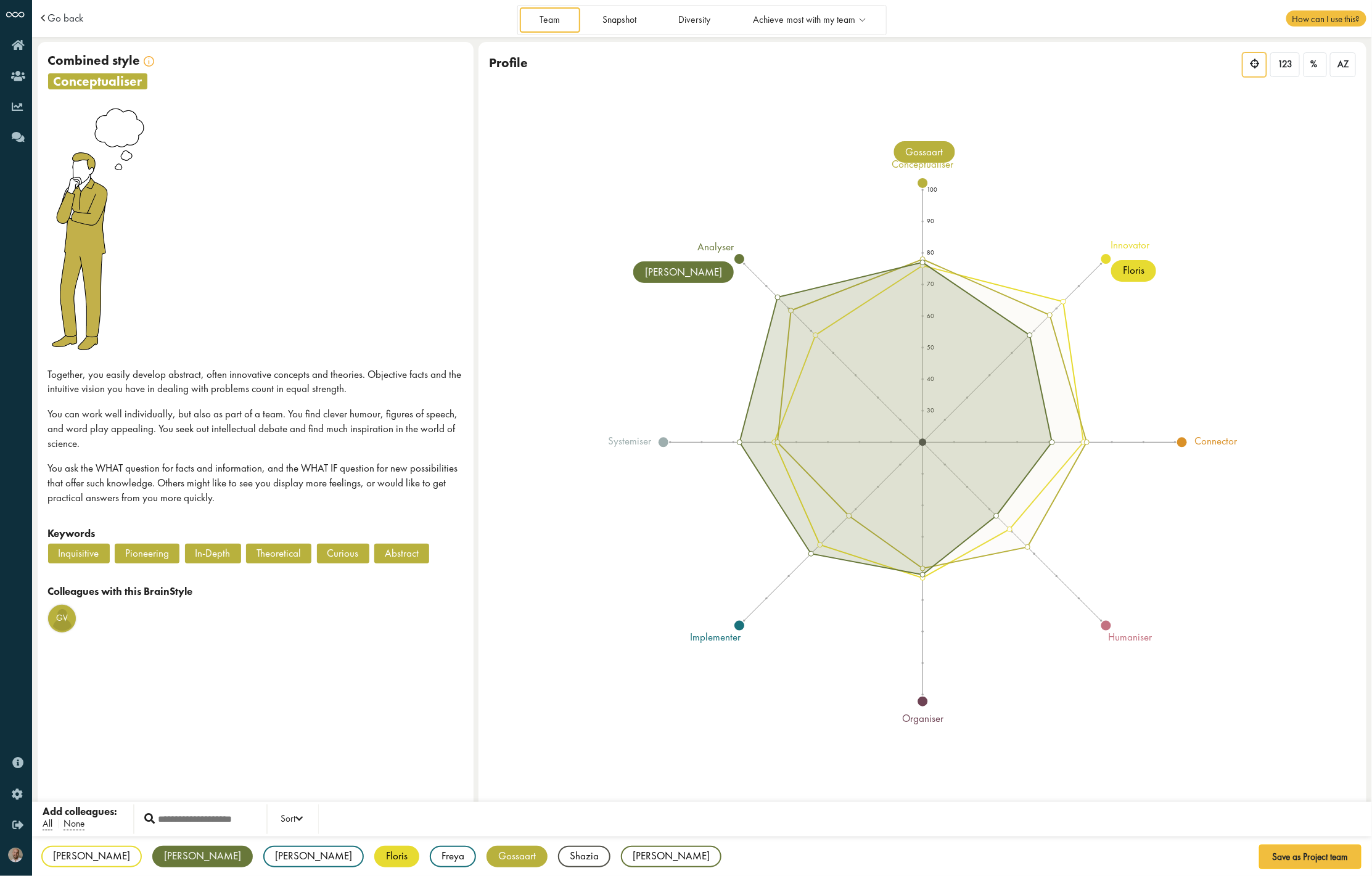
click at [812, 46] on div "Profile 123 % AZ" at bounding box center [922, 66] width 888 height 49
click at [823, 24] on span "Achieve most with my team" at bounding box center [804, 19] width 102 height 10
